Goal: Transaction & Acquisition: Subscribe to service/newsletter

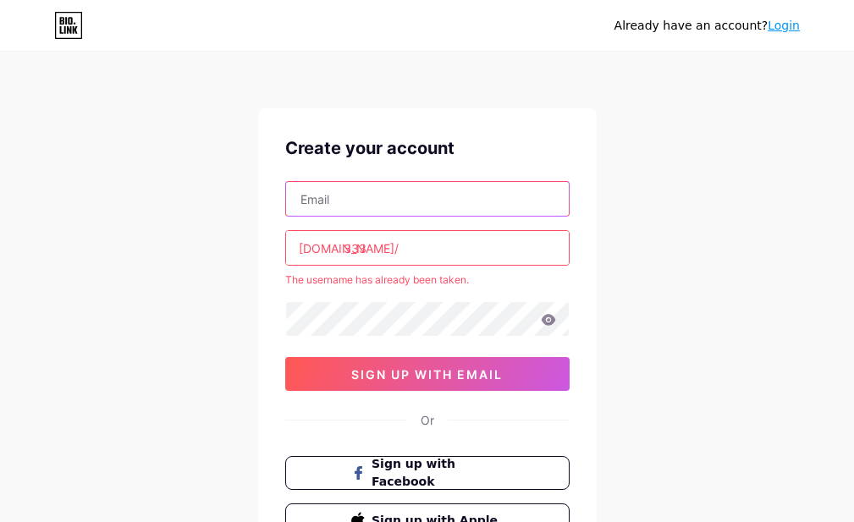
click at [359, 200] on input "text" at bounding box center [427, 199] width 283 height 34
type input "wallacefrag5@gmail.com"
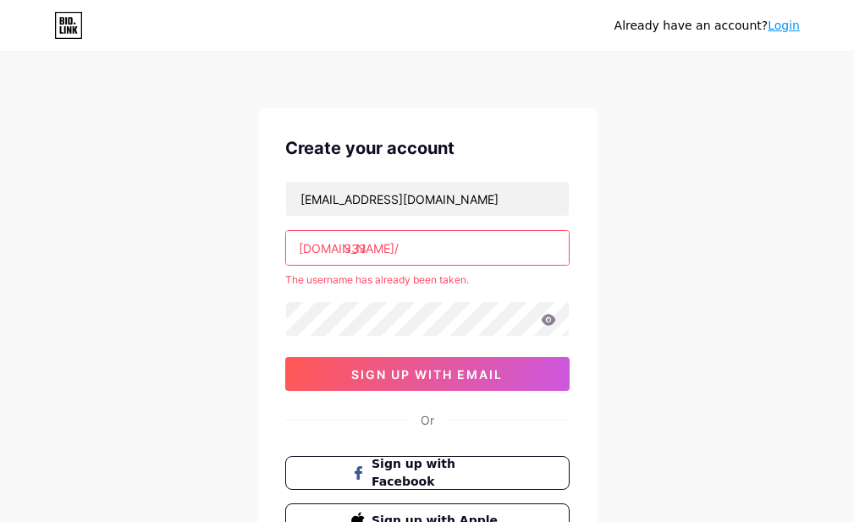
click at [371, 250] on input "333" at bounding box center [427, 248] width 283 height 34
drag, startPoint x: 388, startPoint y: 248, endPoint x: 311, endPoint y: 250, distance: 76.2
click at [291, 250] on input "333" at bounding box center [427, 248] width 283 height 34
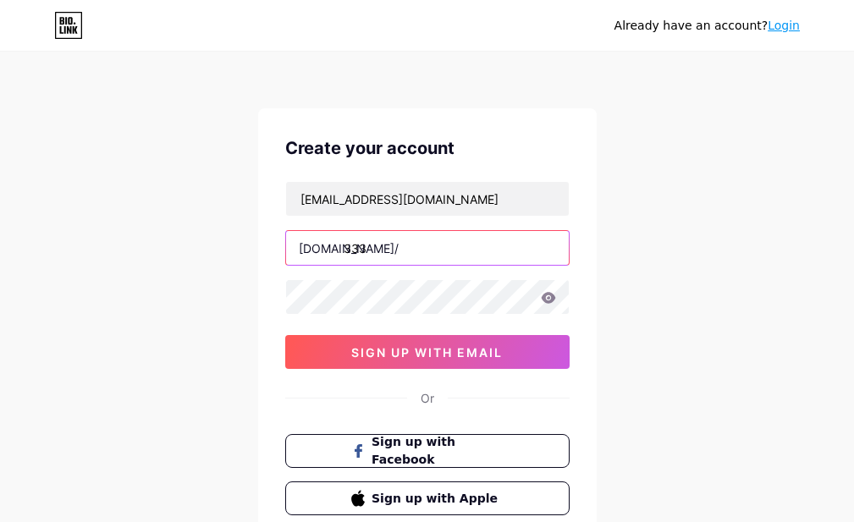
drag, startPoint x: 375, startPoint y: 250, endPoint x: 278, endPoint y: 249, distance: 97.3
click at [278, 249] on div "Create your account wallacefrag5@gmail.com bio.link/ 333 sign up with email Or …" at bounding box center [427, 325] width 338 height 434
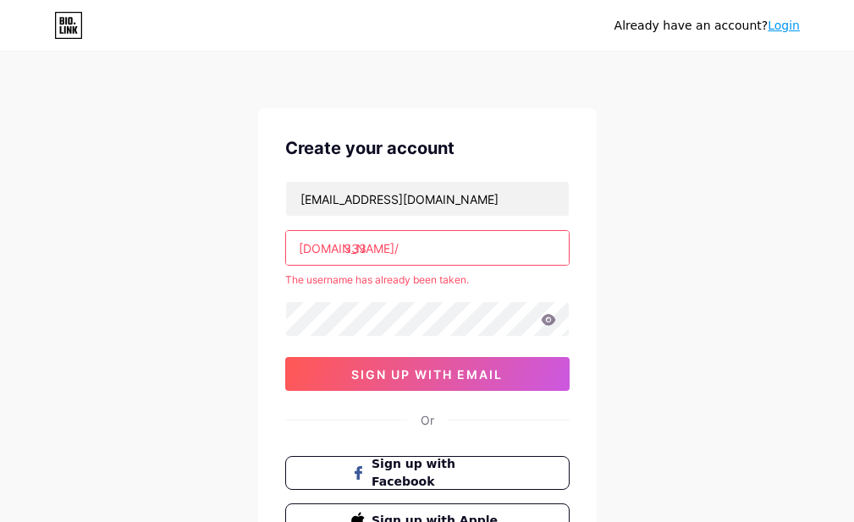
type input "3"
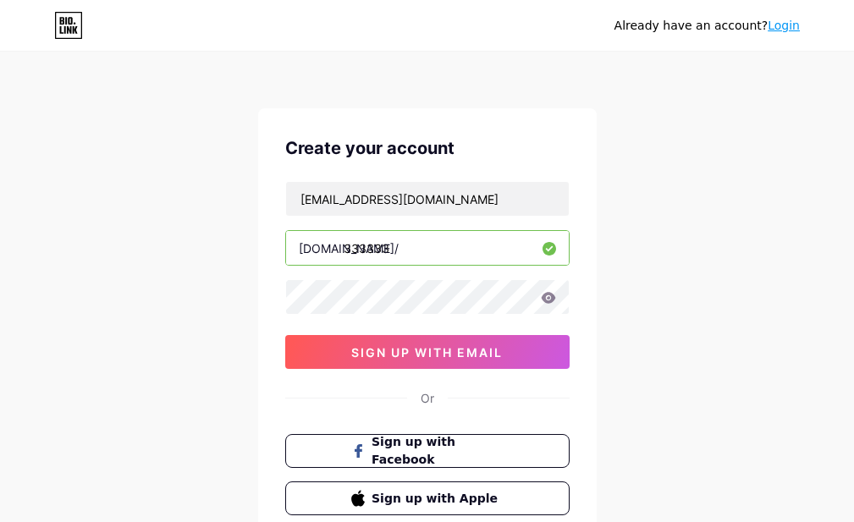
type input "333333"
click at [547, 294] on icon at bounding box center [548, 297] width 14 height 11
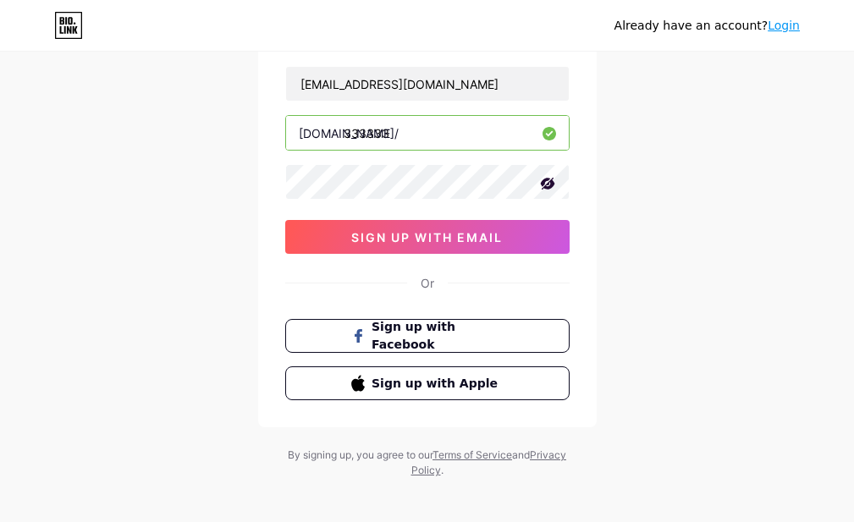
scroll to position [125, 0]
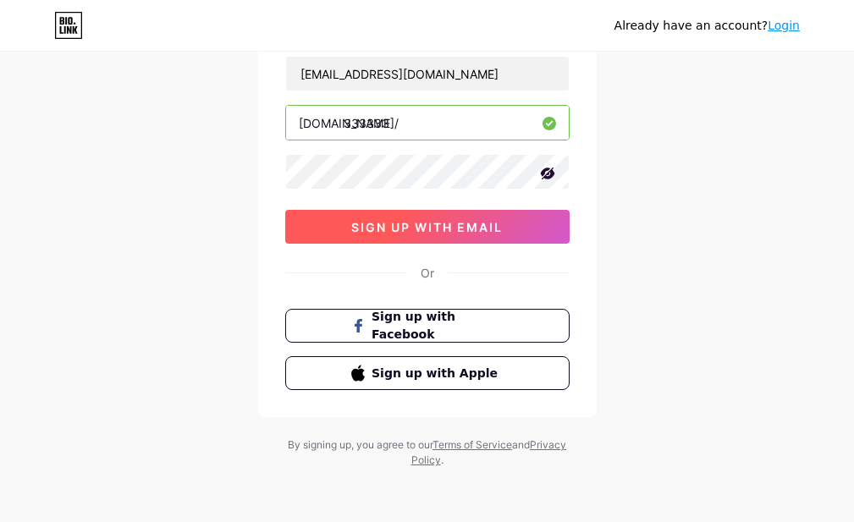
click at [333, 221] on button "sign up with email" at bounding box center [427, 227] width 284 height 34
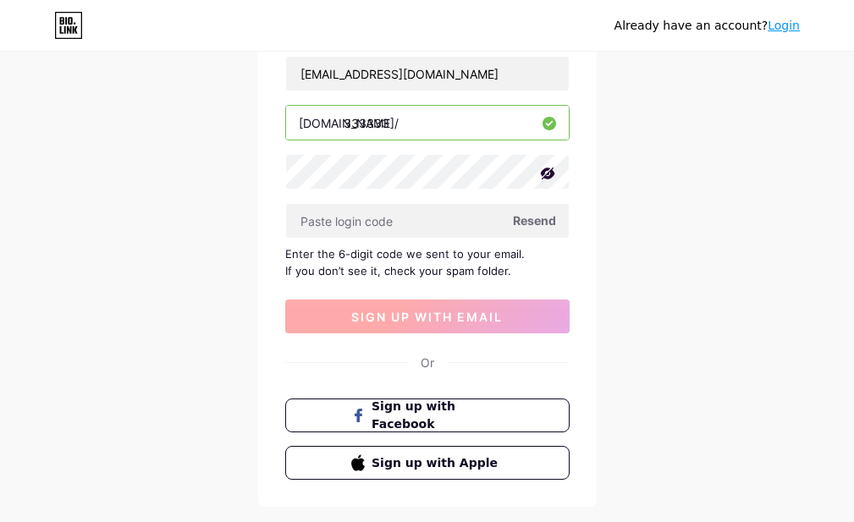
click at [333, 221] on input "text" at bounding box center [427, 221] width 283 height 34
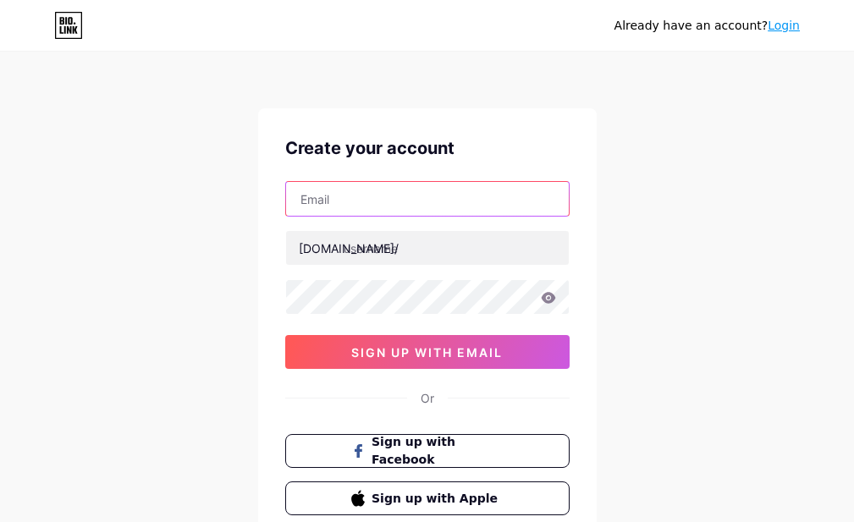
click at [373, 202] on input "text" at bounding box center [427, 199] width 283 height 34
type input "wallacefrag5@gmail.com"
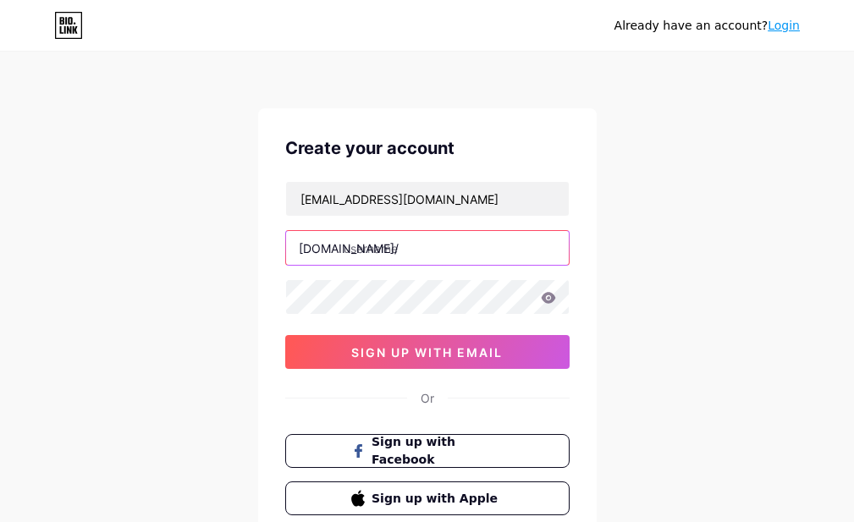
click at [414, 241] on input "text" at bounding box center [427, 248] width 283 height 34
type input "e"
type input "33333"
click at [553, 300] on icon at bounding box center [548, 297] width 14 height 11
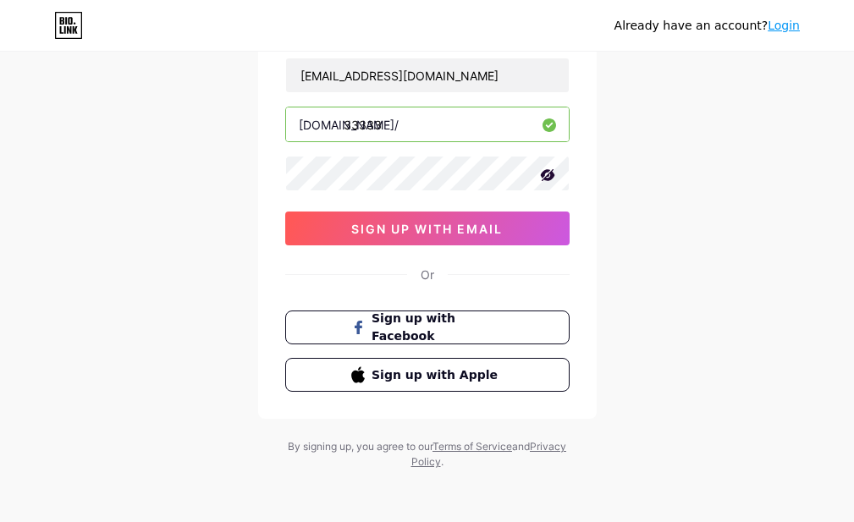
scroll to position [125, 0]
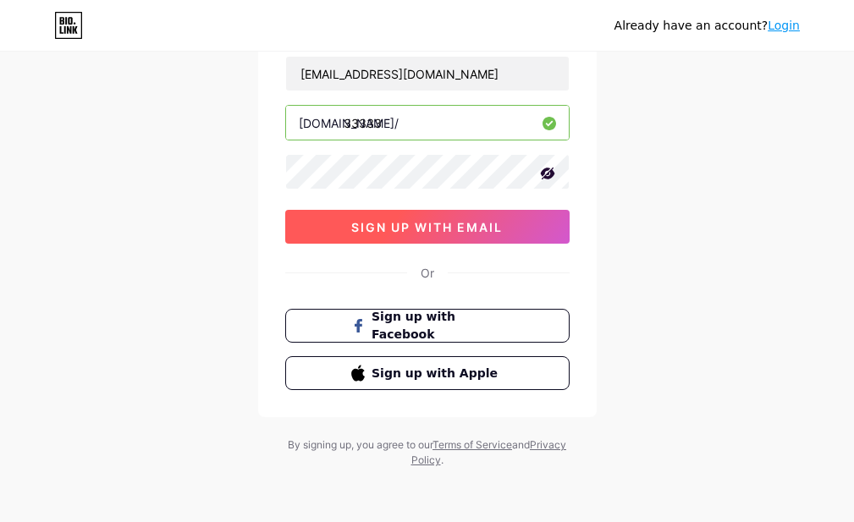
click at [428, 231] on span "sign up with email" at bounding box center [426, 227] width 151 height 14
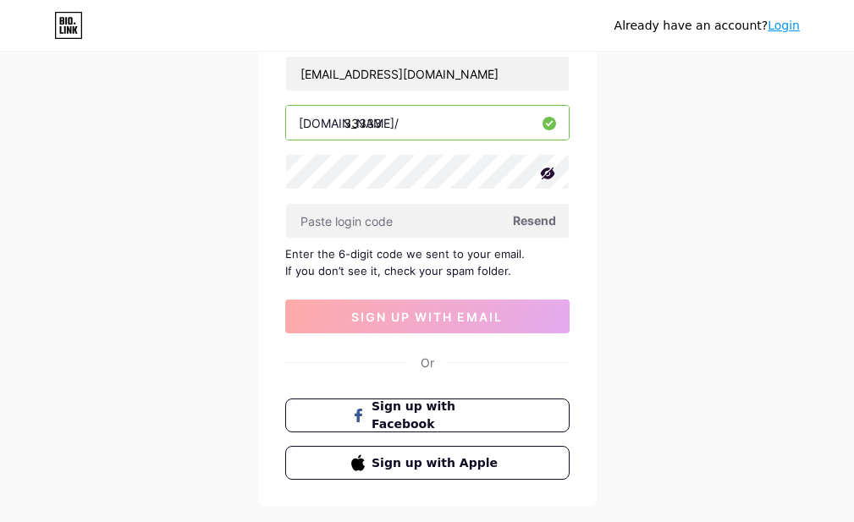
click at [518, 222] on span "Resend" at bounding box center [534, 221] width 43 height 18
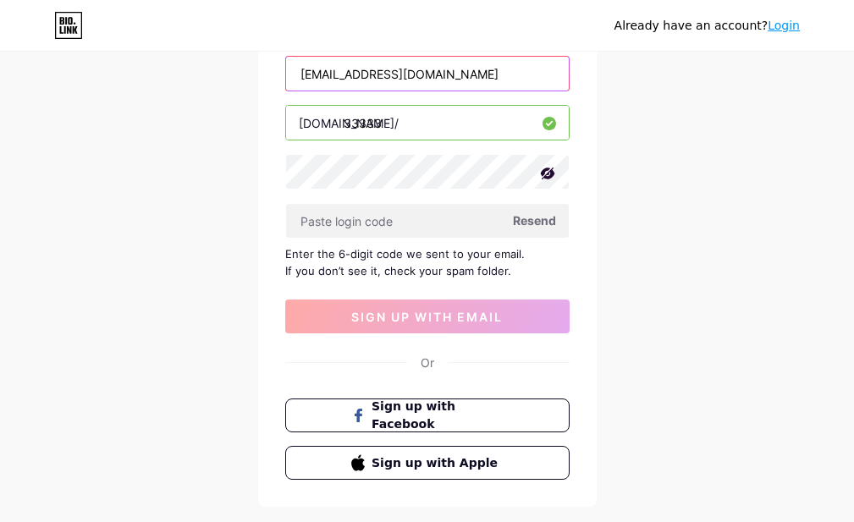
click at [371, 63] on input "wallacefrag5@gmail.com" at bounding box center [427, 74] width 283 height 34
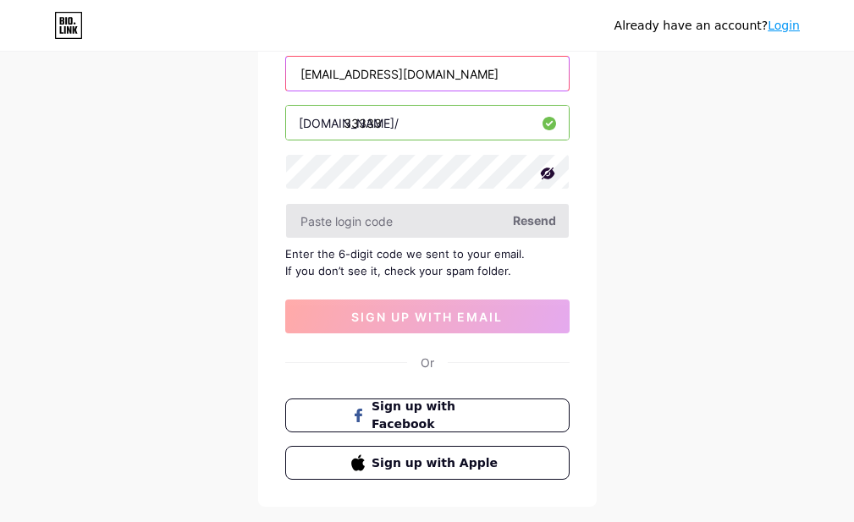
type input "[EMAIL_ADDRESS][DOMAIN_NAME]"
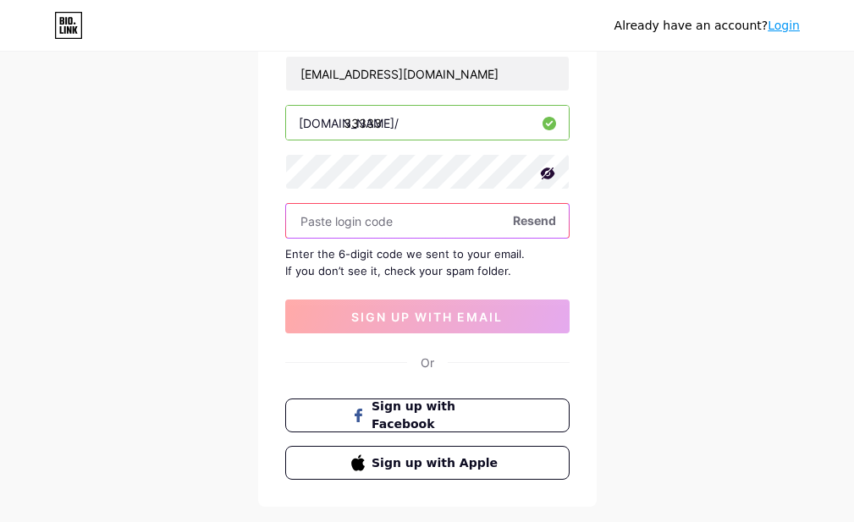
click at [528, 213] on div "Resend" at bounding box center [427, 221] width 284 height 36
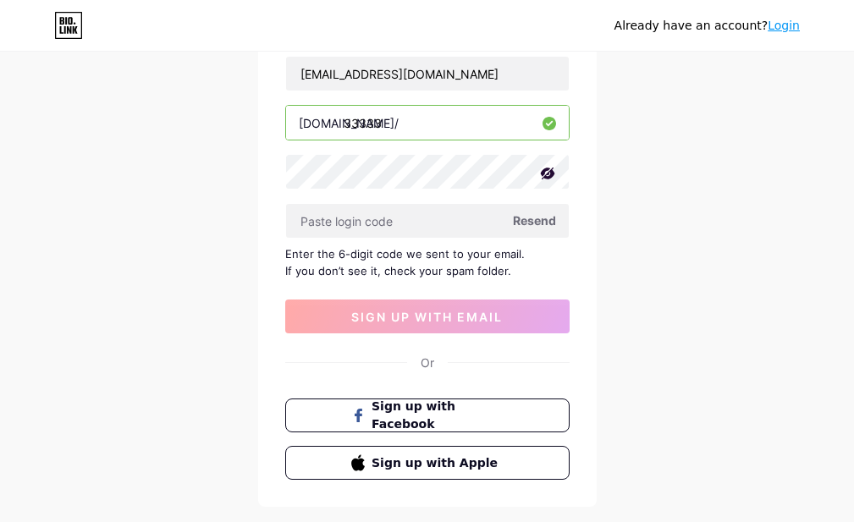
click at [532, 216] on span "Resend" at bounding box center [534, 221] width 43 height 18
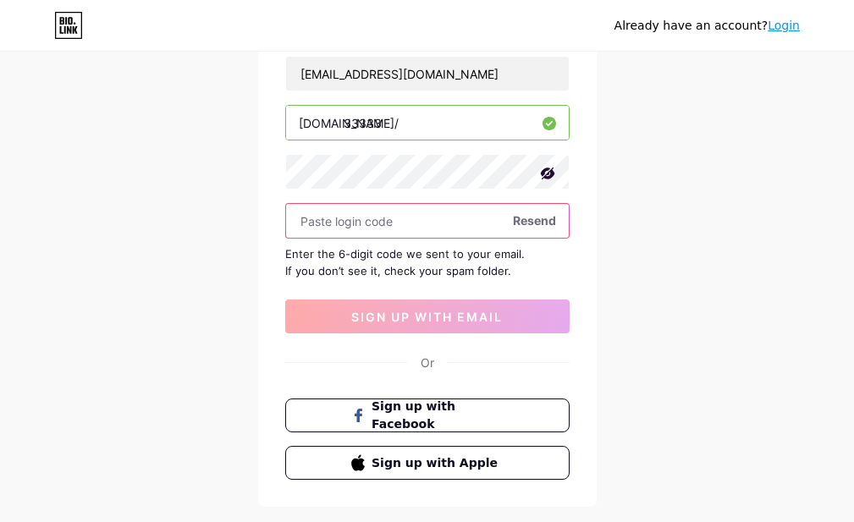
click at [470, 216] on input "text" at bounding box center [427, 221] width 283 height 34
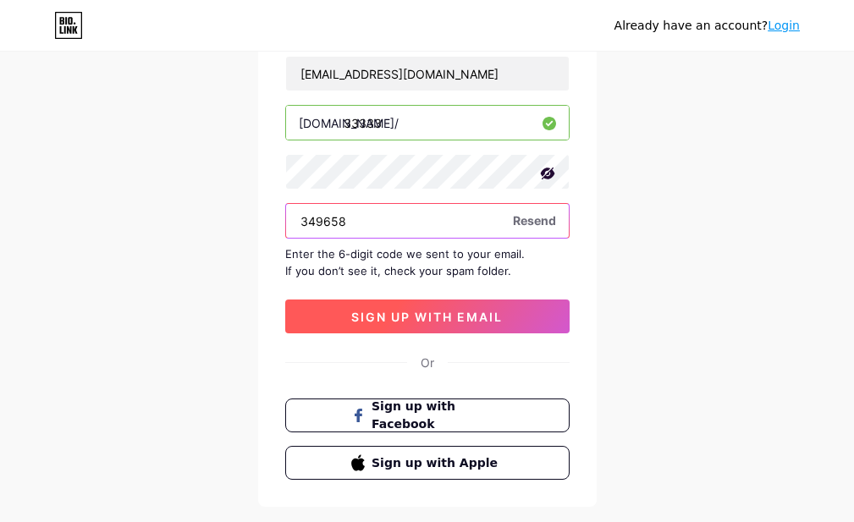
type input "349658"
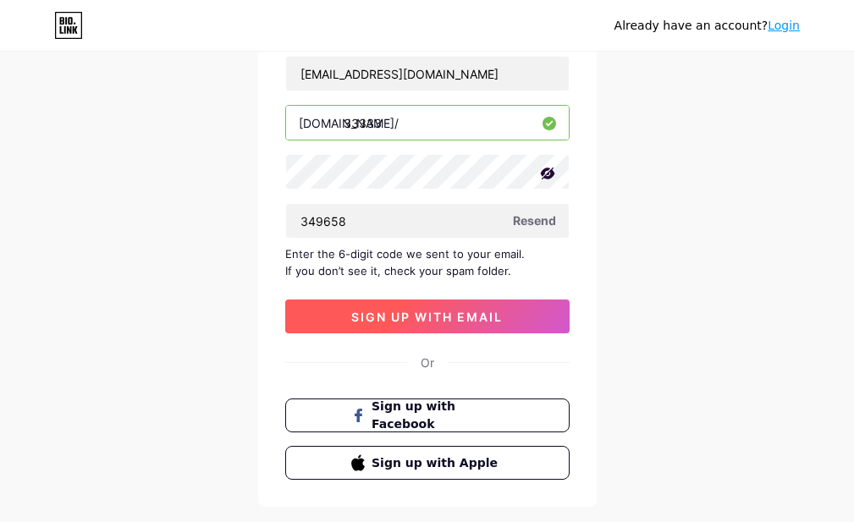
click at [464, 328] on button "sign up with email" at bounding box center [427, 317] width 284 height 34
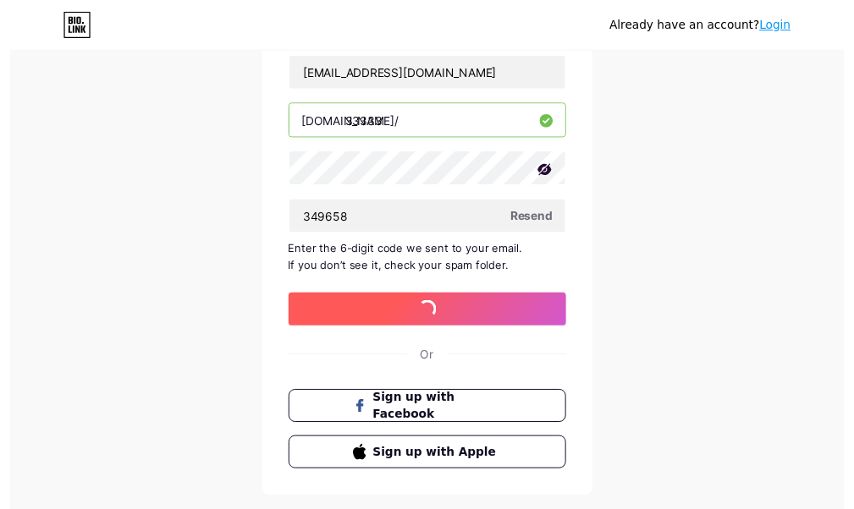
scroll to position [0, 0]
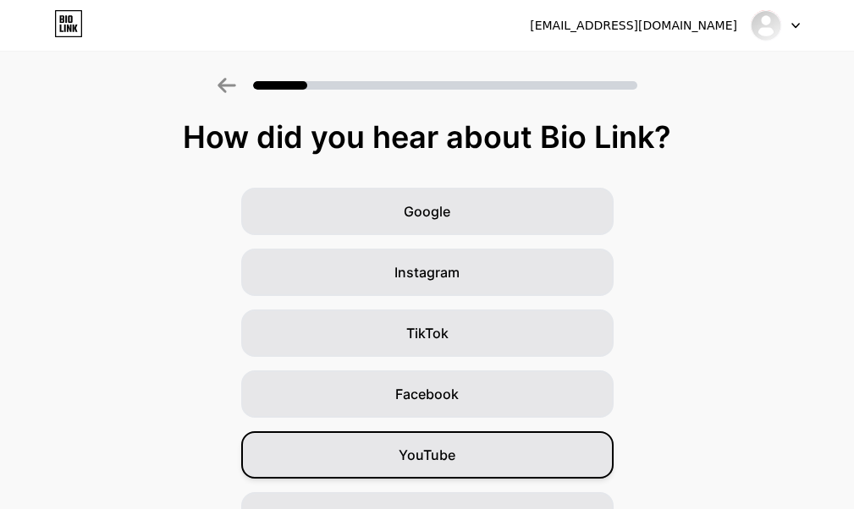
click at [492, 466] on div "YouTube" at bounding box center [427, 454] width 372 height 47
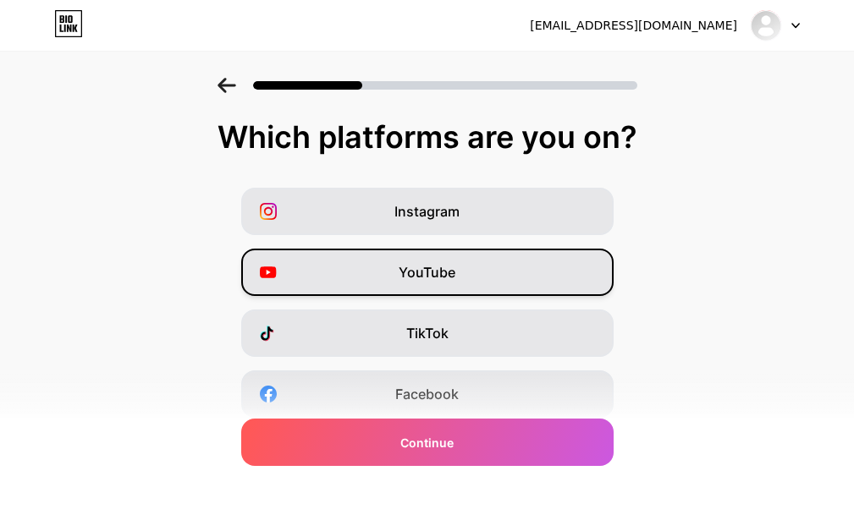
click at [455, 278] on span "YouTube" at bounding box center [427, 272] width 57 height 20
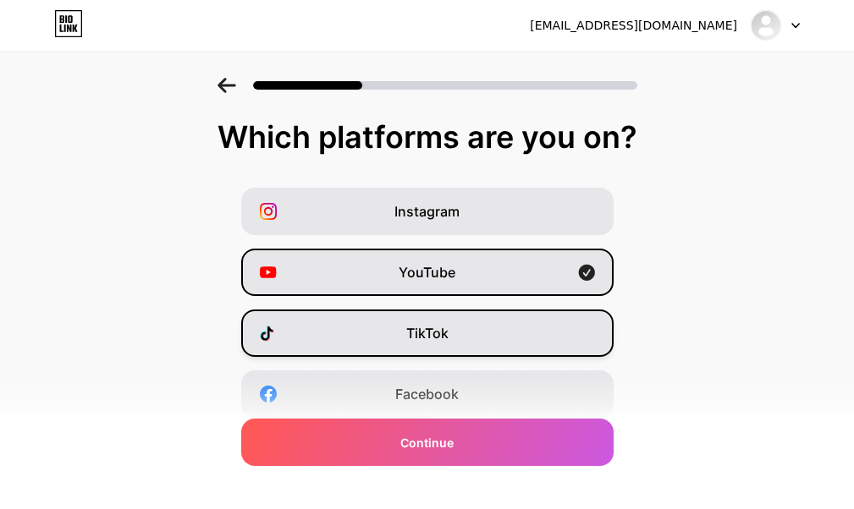
click at [436, 316] on div "TikTok" at bounding box center [427, 333] width 372 height 47
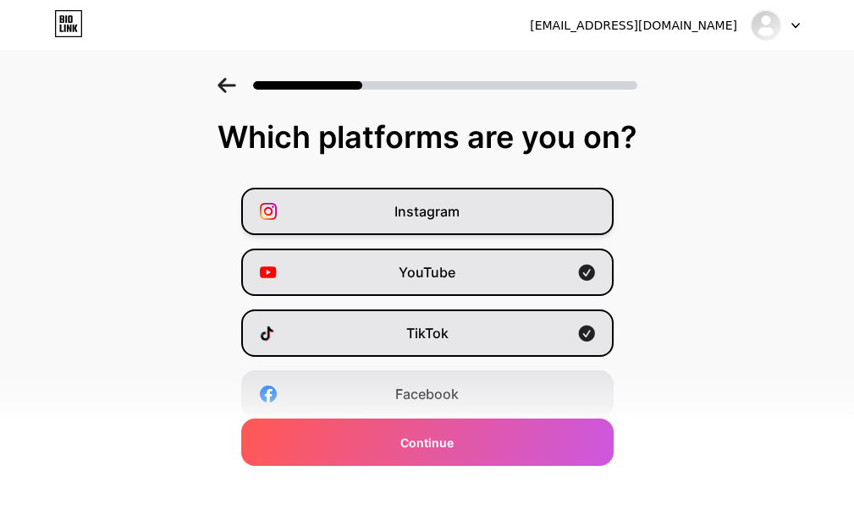
click at [453, 207] on span "Instagram" at bounding box center [426, 211] width 65 height 20
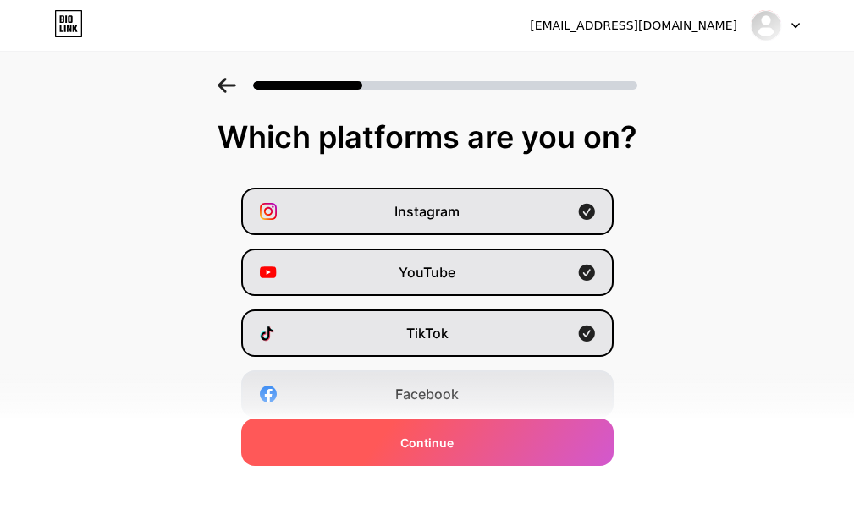
click at [466, 450] on div "Continue" at bounding box center [427, 442] width 372 height 47
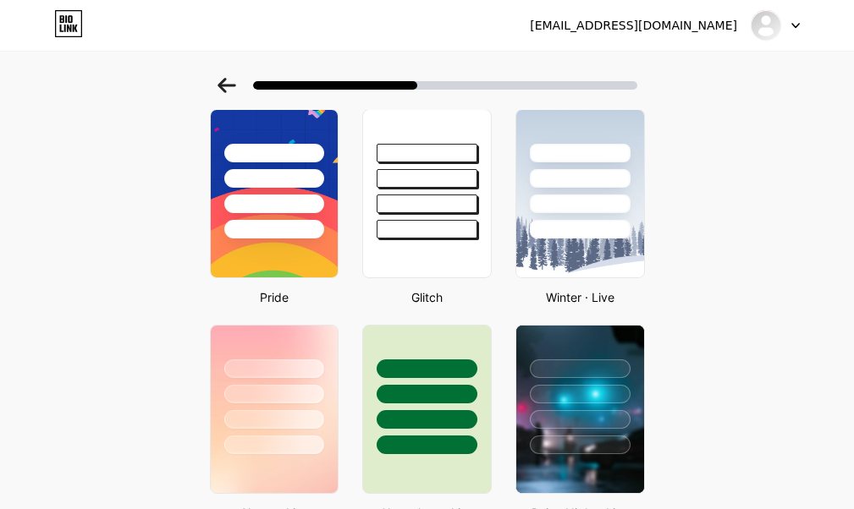
scroll to position [169, 0]
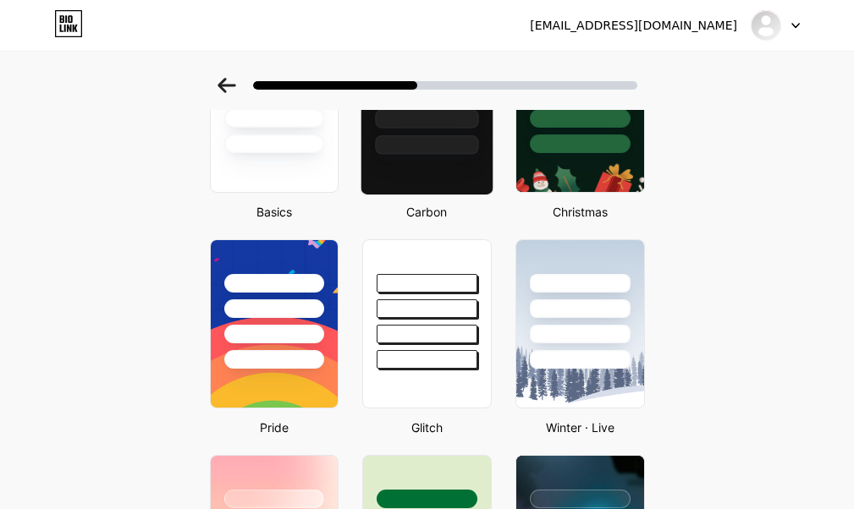
click at [416, 155] on div at bounding box center [426, 108] width 133 height 174
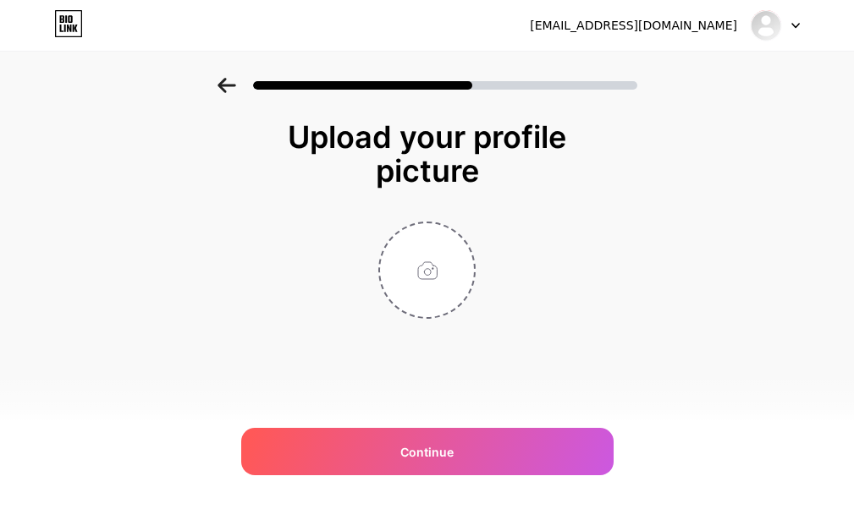
scroll to position [0, 0]
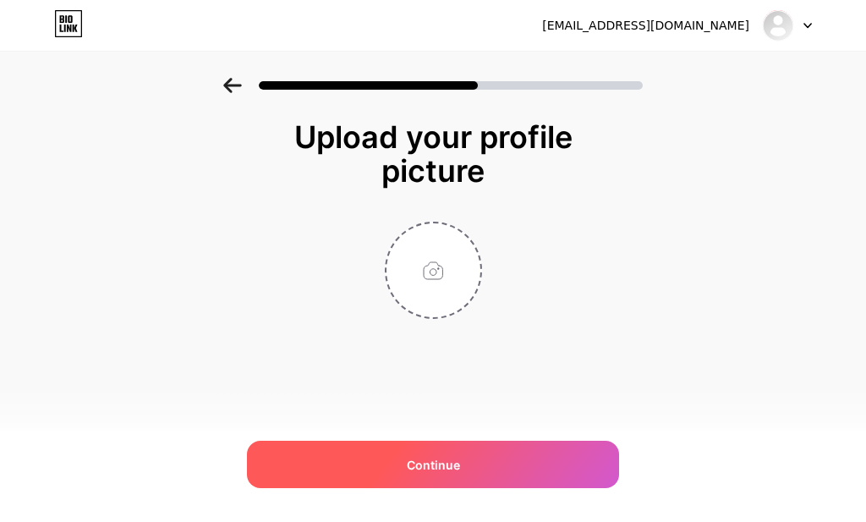
click at [508, 459] on div "Continue" at bounding box center [433, 464] width 372 height 47
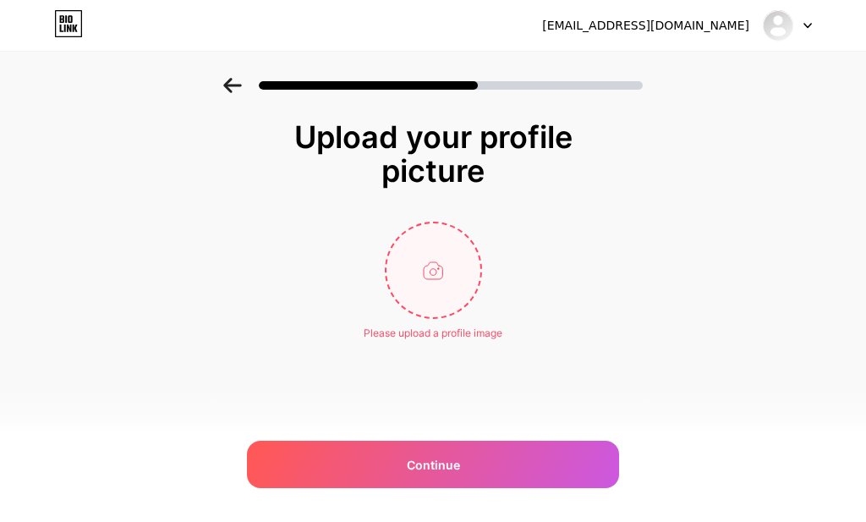
click at [452, 270] on input "file" at bounding box center [434, 270] width 94 height 94
type input "C:\fakepath\BASISINHA.webp"
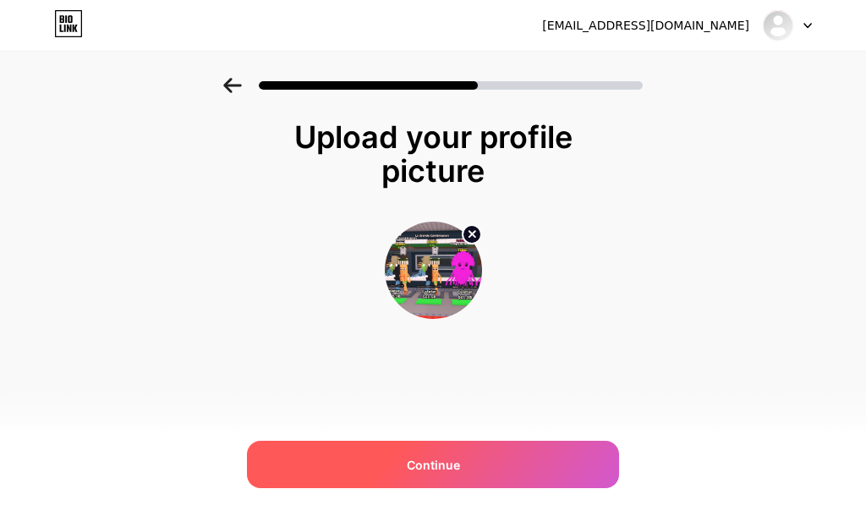
click at [514, 459] on div "Continue" at bounding box center [433, 464] width 372 height 47
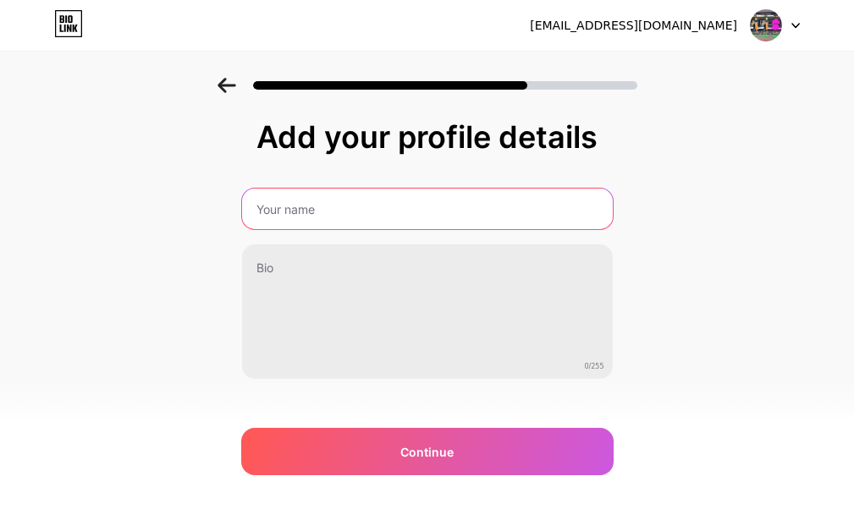
click at [302, 208] on input "text" at bounding box center [427, 209] width 371 height 41
type input "333"
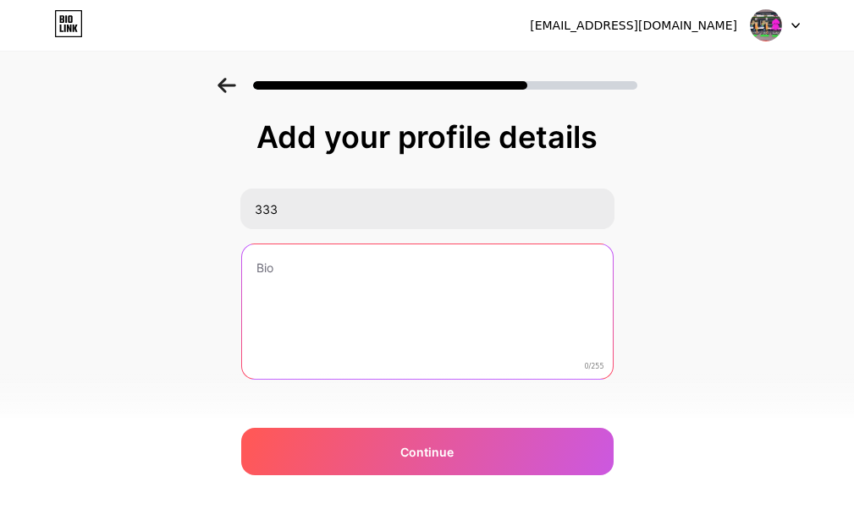
click at [278, 266] on textarea at bounding box center [427, 313] width 371 height 136
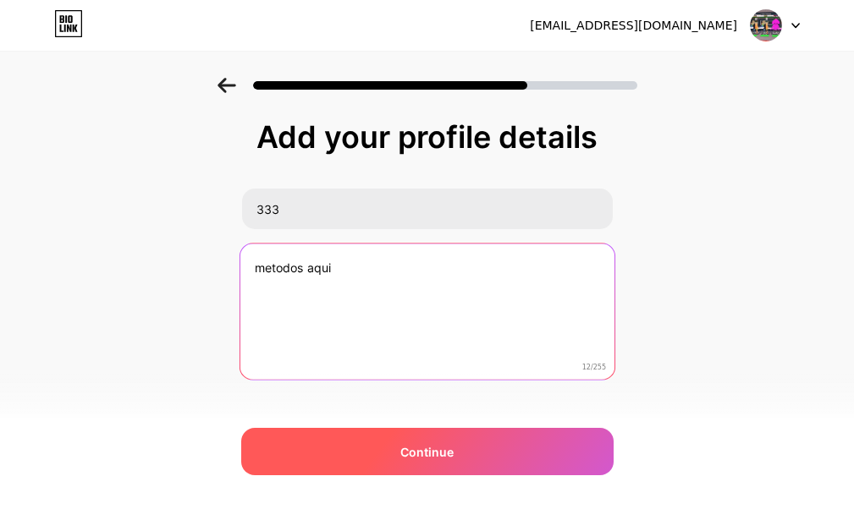
type textarea "metodos aqui"
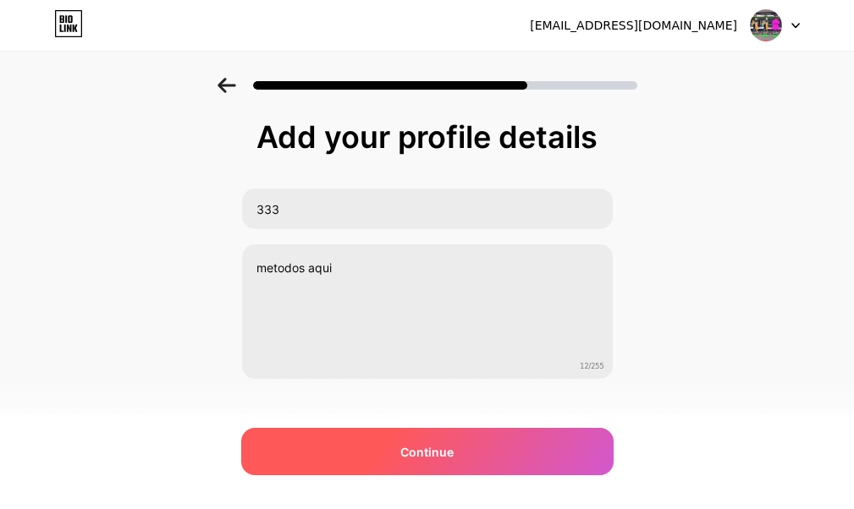
click at [426, 439] on div "Continue" at bounding box center [427, 451] width 372 height 47
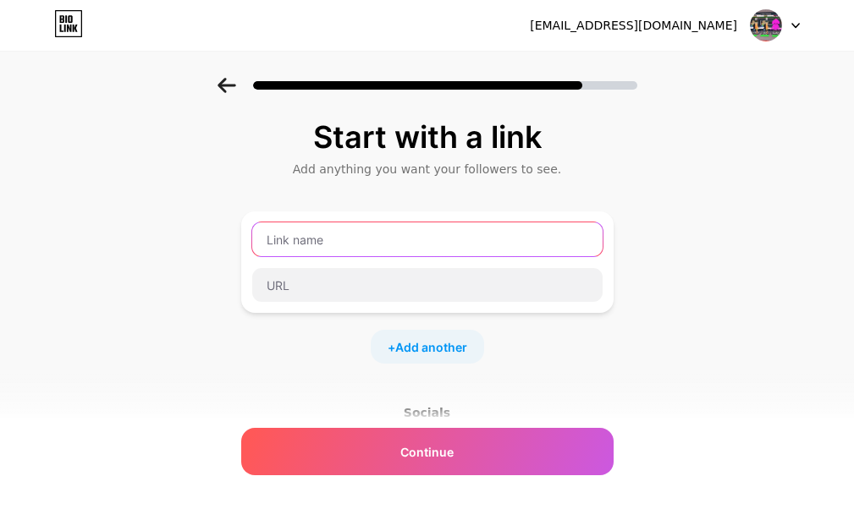
click at [349, 234] on input "text" at bounding box center [427, 240] width 350 height 34
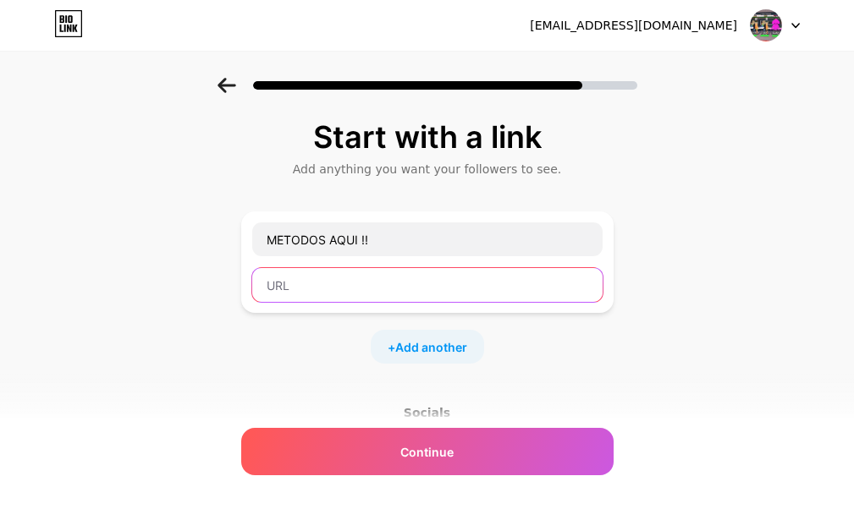
click at [303, 290] on input "text" at bounding box center [427, 285] width 350 height 34
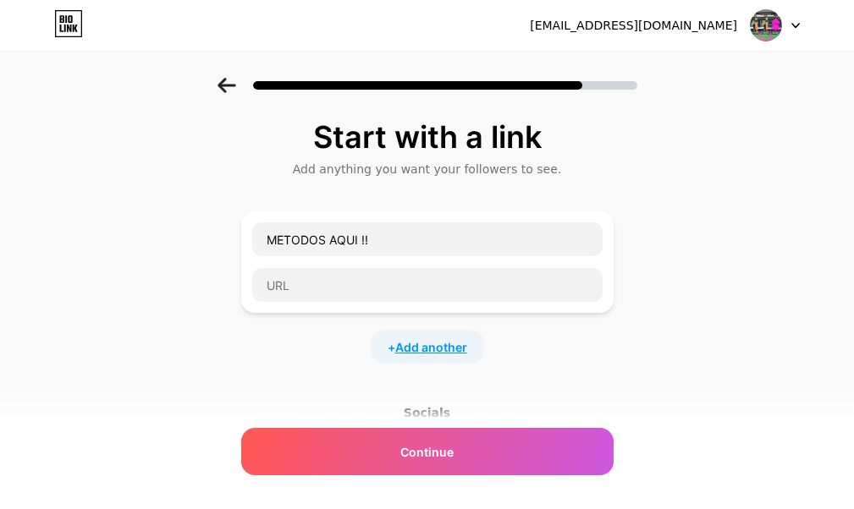
click at [420, 342] on span "Add another" at bounding box center [431, 347] width 72 height 18
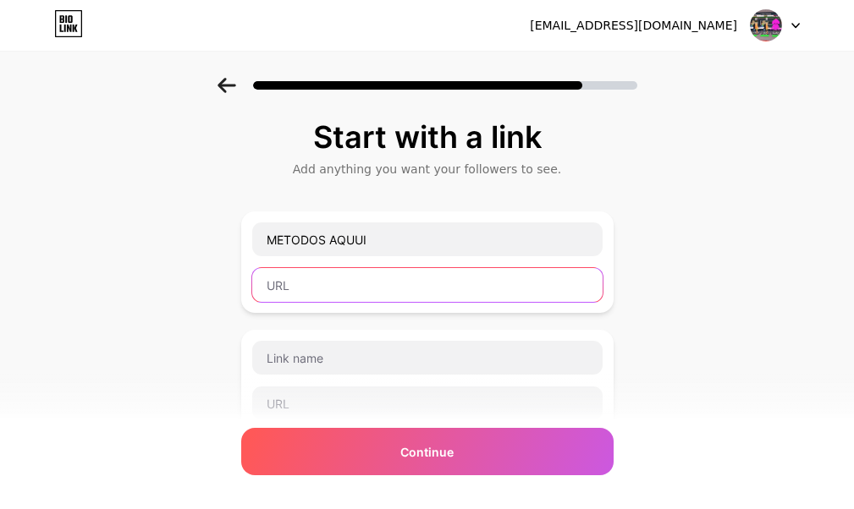
click at [348, 278] on input "text" at bounding box center [427, 285] width 350 height 34
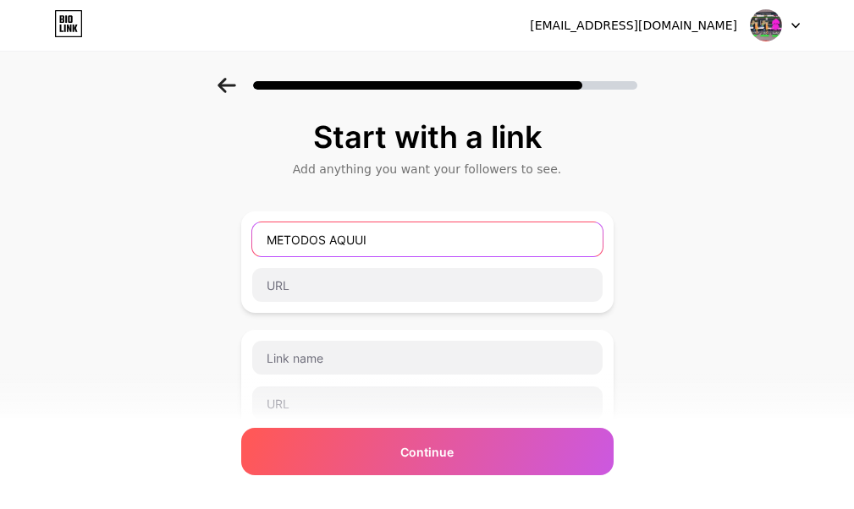
click at [374, 240] on input "METODOS AQUUI" at bounding box center [427, 240] width 350 height 34
type input "METODOS AQUI !!!"
click at [322, 253] on input "METODOS AQUI !!!" at bounding box center [427, 240] width 350 height 34
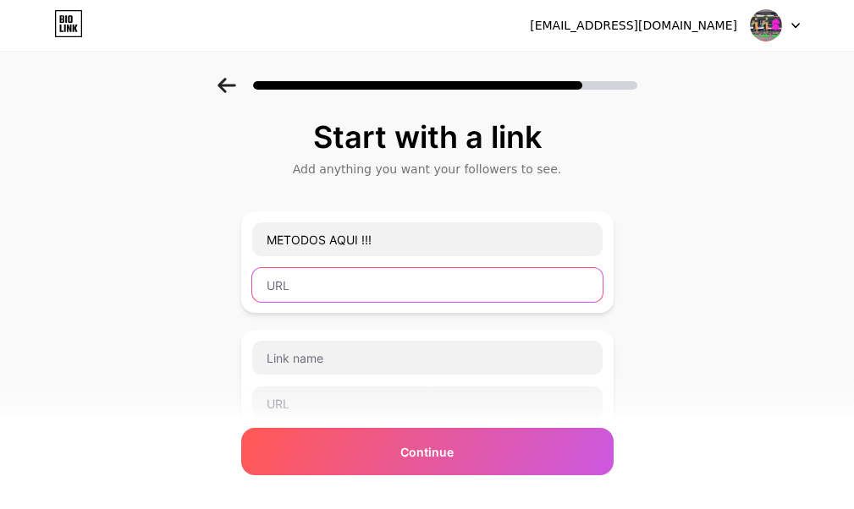
click at [314, 279] on input "text" at bounding box center [427, 285] width 350 height 34
paste input "https://www.roblox.com/share?code=32bc87517b9ecf468fdf32ea1ad00f88&type=Server"
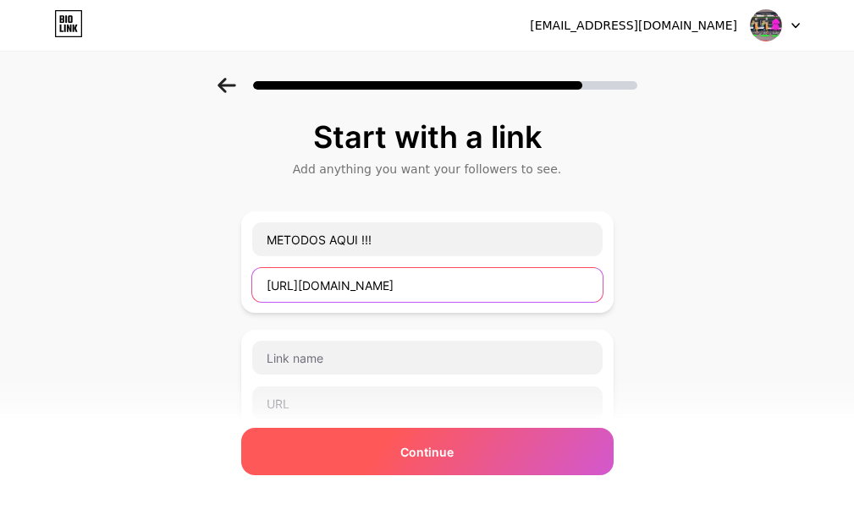
type input "https://www.roblox.com/share?code=32bc87517b9ecf468fdf32ea1ad00f88&type=Server"
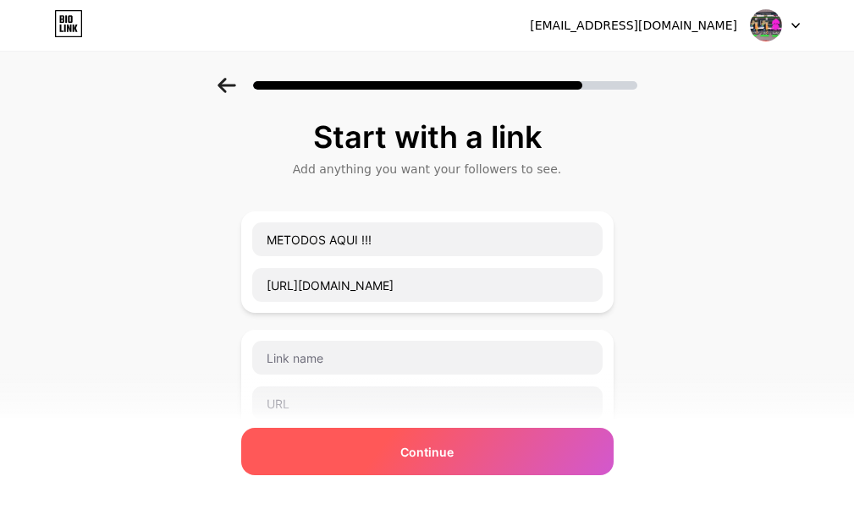
click at [386, 440] on div "Continue" at bounding box center [427, 451] width 372 height 47
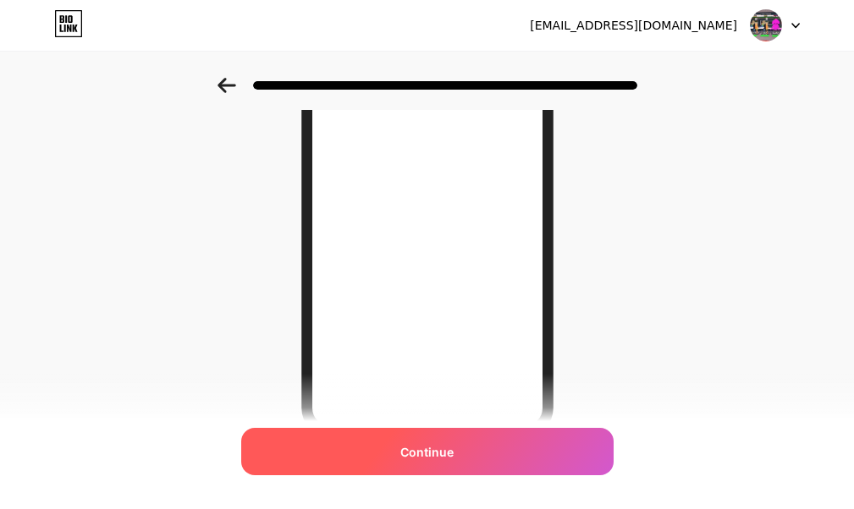
scroll to position [341, 0]
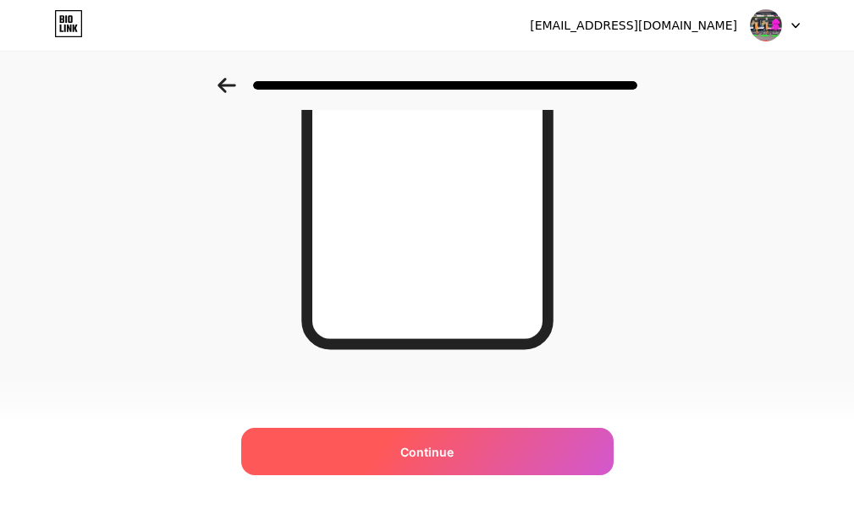
click at [494, 438] on div "Continue" at bounding box center [427, 451] width 372 height 47
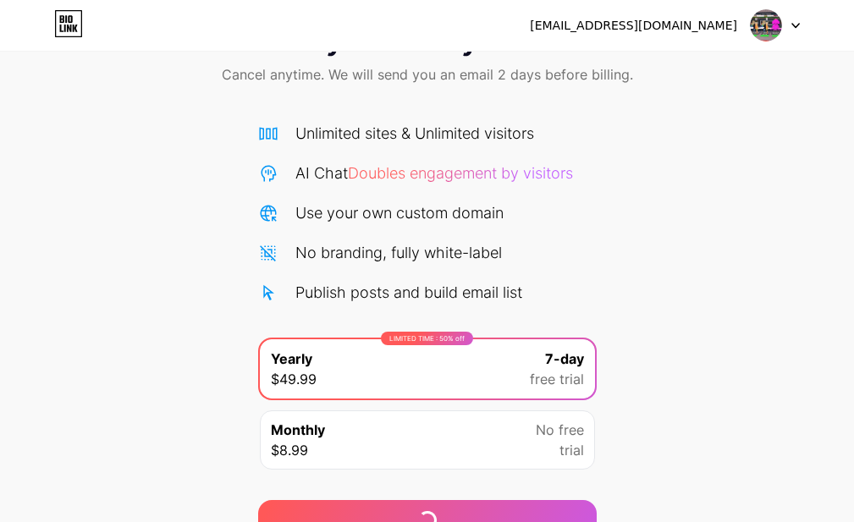
scroll to position [159, 0]
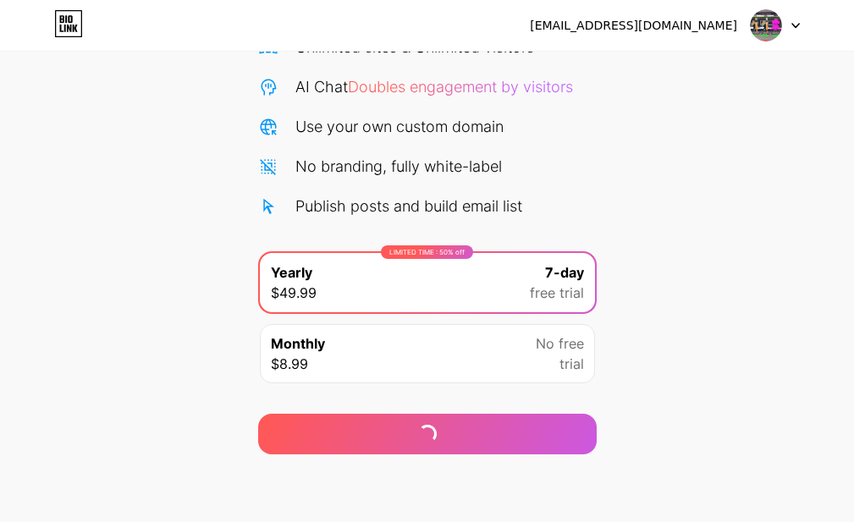
click at [492, 345] on div "Monthly $8.99 No free trial" at bounding box center [427, 353] width 335 height 59
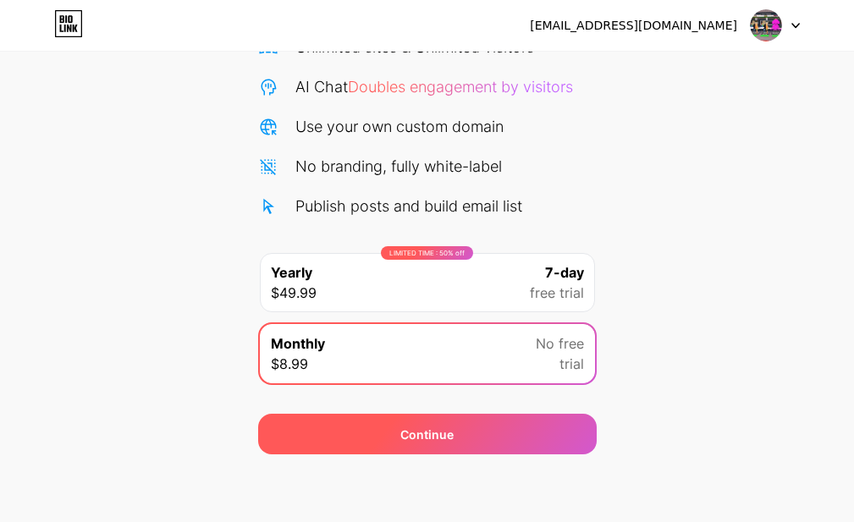
click at [339, 428] on div "Continue" at bounding box center [427, 434] width 338 height 41
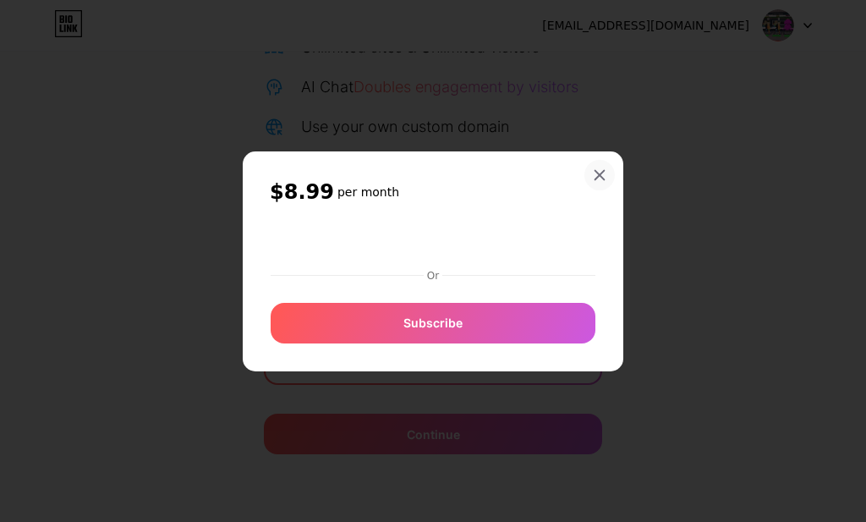
click at [591, 184] on div at bounding box center [600, 175] width 30 height 30
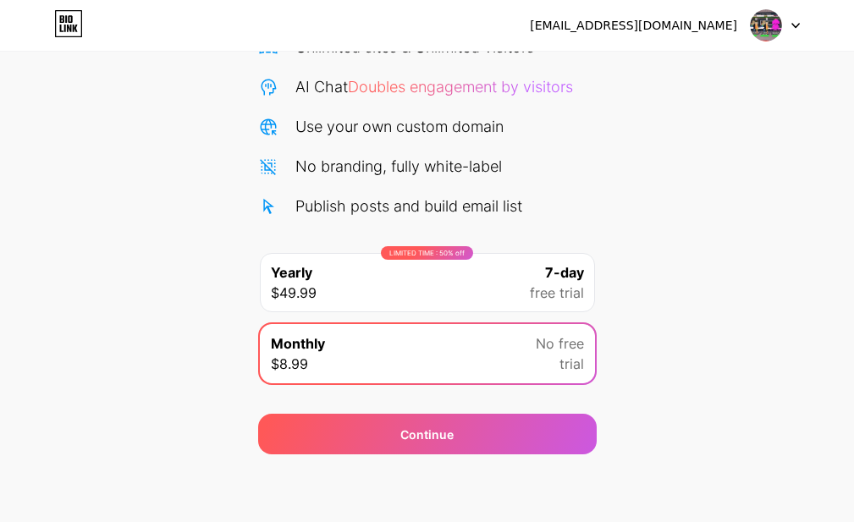
click at [669, 17] on div "[EMAIL_ADDRESS][DOMAIN_NAME]" at bounding box center [633, 26] width 207 height 18
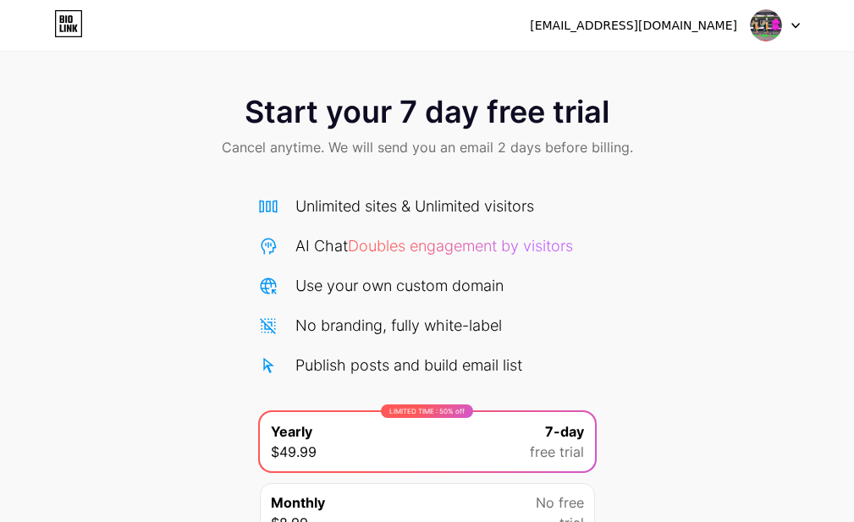
click at [70, 28] on icon at bounding box center [69, 29] width 4 height 8
click at [676, 31] on div "[EMAIL_ADDRESS][DOMAIN_NAME]" at bounding box center [633, 26] width 207 height 18
click at [783, 23] on div at bounding box center [774, 25] width 49 height 30
click at [789, 26] on div at bounding box center [774, 25] width 49 height 30
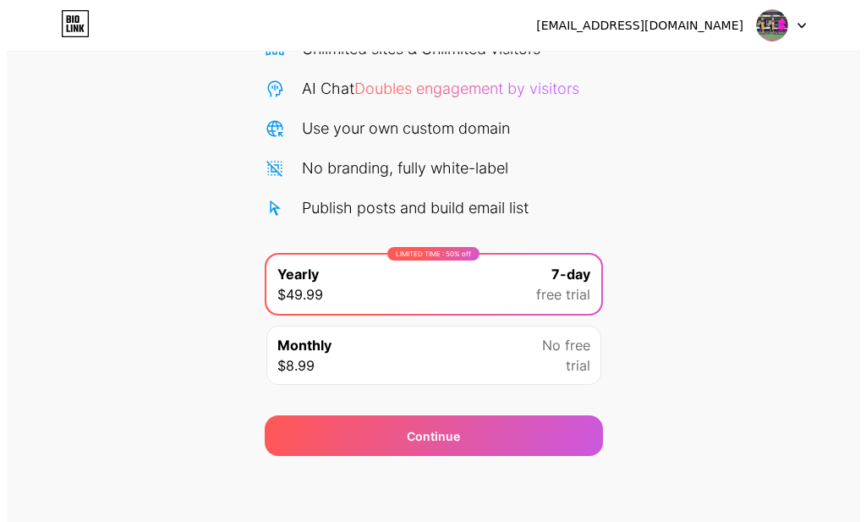
scroll to position [159, 0]
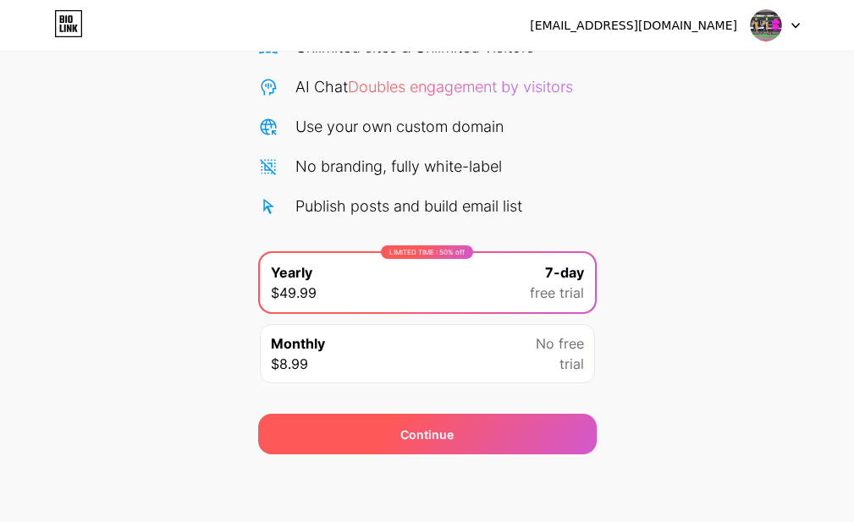
click at [469, 419] on div "Continue" at bounding box center [427, 434] width 338 height 41
click at [470, 441] on div "Continue" at bounding box center [427, 434] width 338 height 41
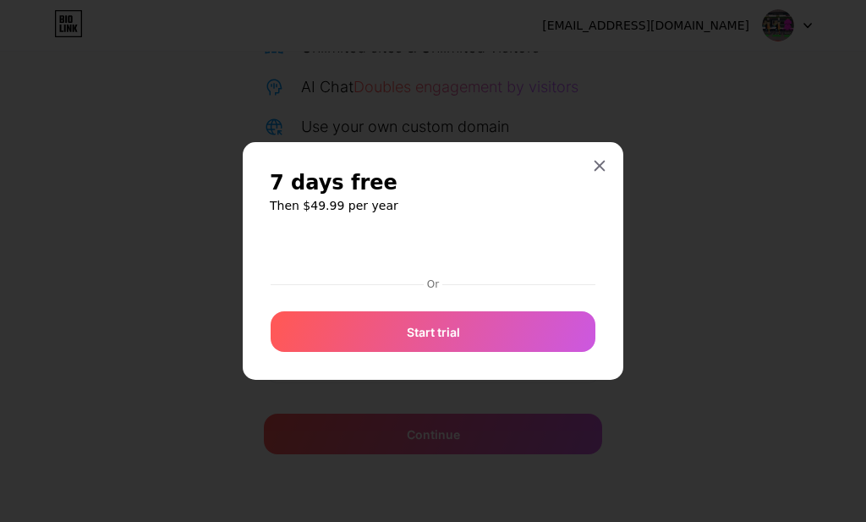
click at [439, 293] on div at bounding box center [433, 294] width 325 height 2
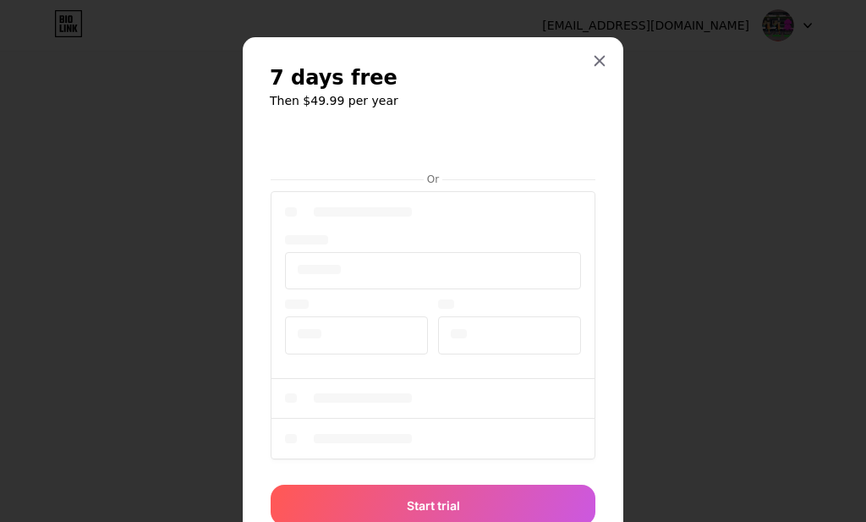
click at [426, 262] on div at bounding box center [433, 328] width 325 height 280
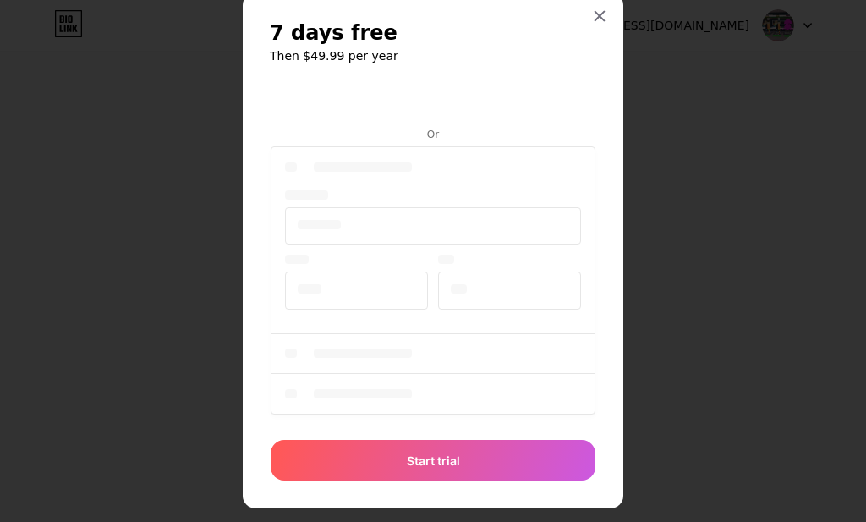
scroll to position [69, 0]
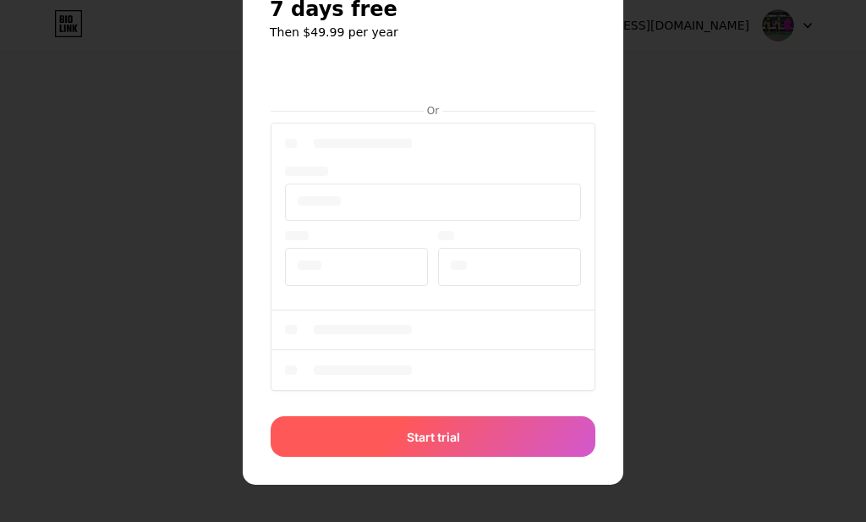
click at [405, 448] on div "Start trial" at bounding box center [433, 436] width 325 height 41
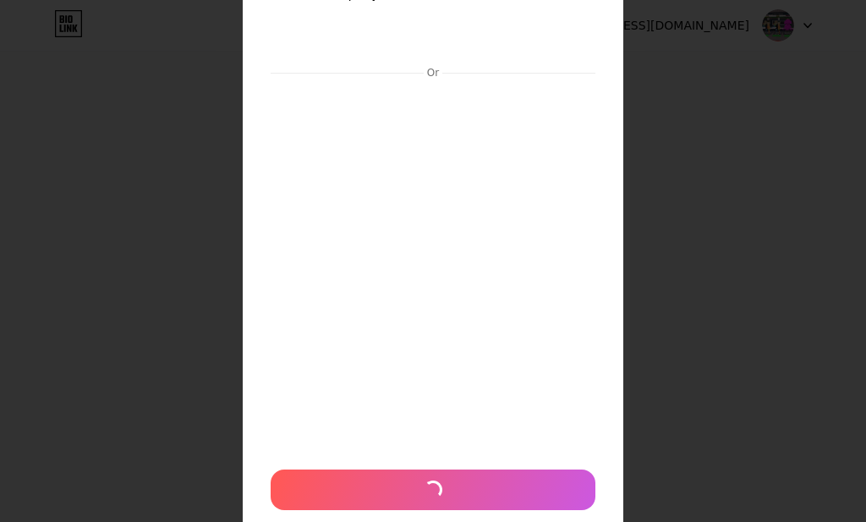
scroll to position [160, 0]
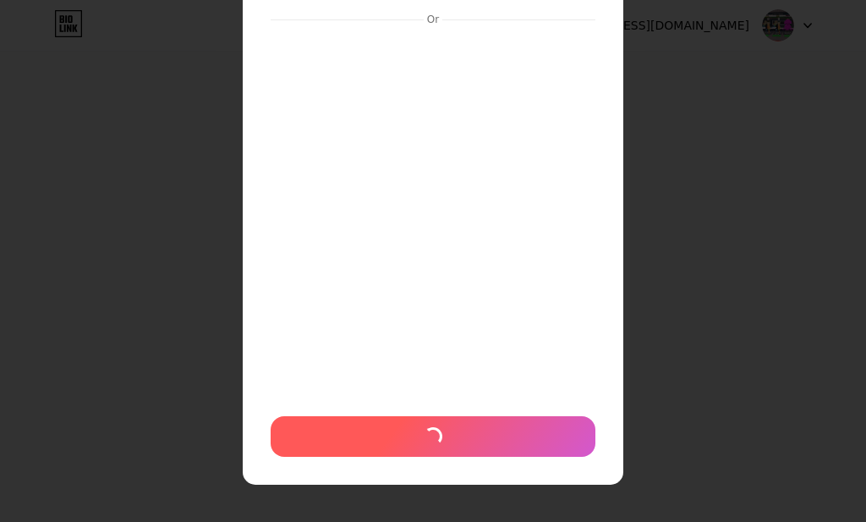
click at [405, 448] on div at bounding box center [433, 436] width 325 height 41
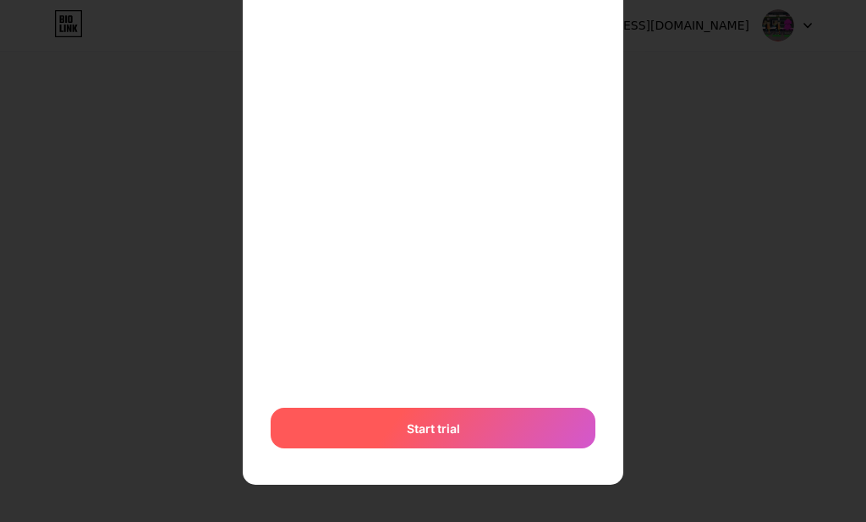
click at [444, 438] on div "Start trial" at bounding box center [433, 428] width 325 height 41
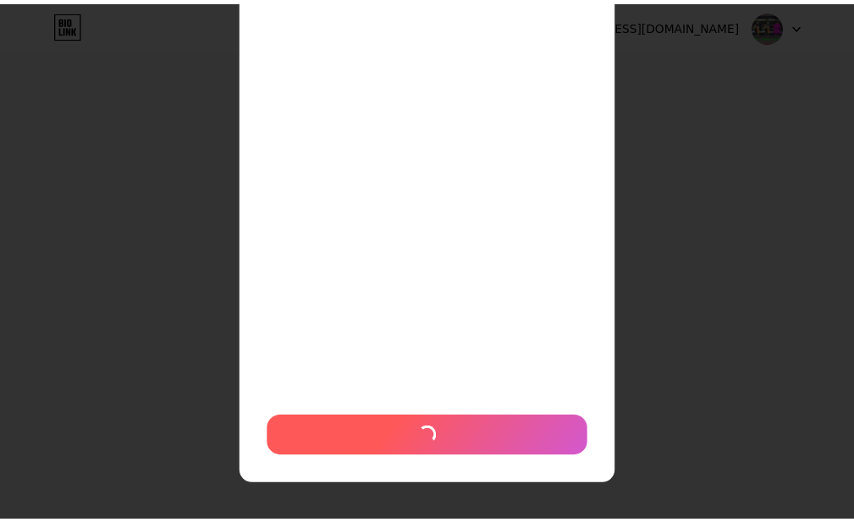
scroll to position [233, 0]
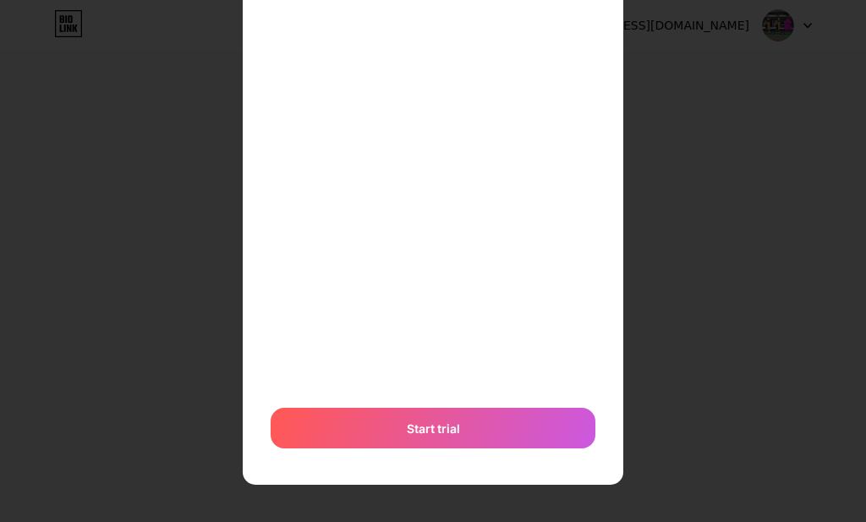
click at [730, 311] on div "7 days free Then $49.99 per year Or Start trial" at bounding box center [433, 144] width 866 height 755
click at [623, 109] on div at bounding box center [433, 28] width 866 height 522
